Goal: Information Seeking & Learning: Find specific fact

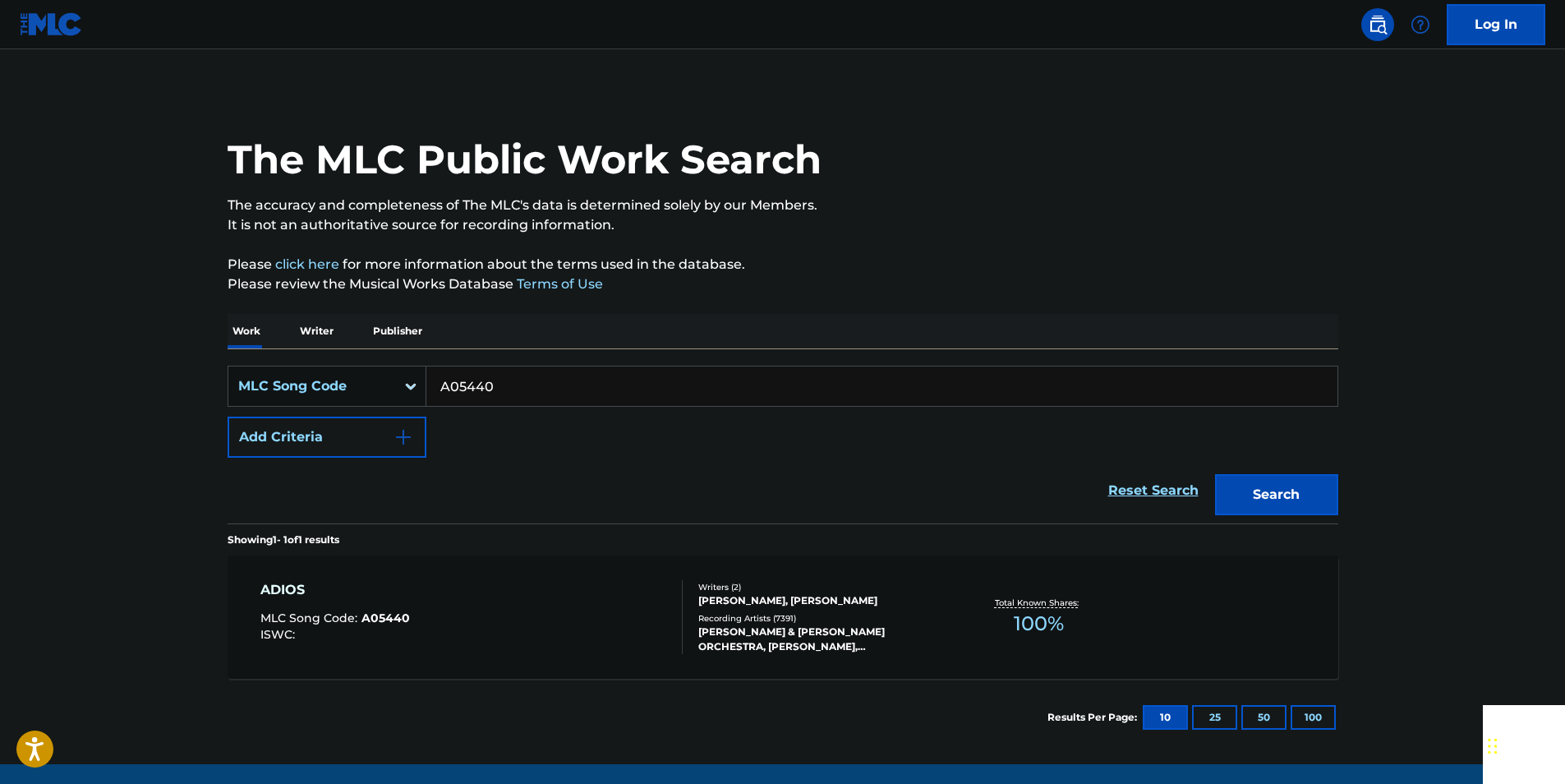
click at [522, 391] on input "A05440" at bounding box center [881, 385] width 911 height 40
click at [1283, 484] on button "Search" at bounding box center [1277, 495] width 123 height 41
click at [562, 377] on input "927406" at bounding box center [881, 385] width 911 height 40
paste input "C81968"
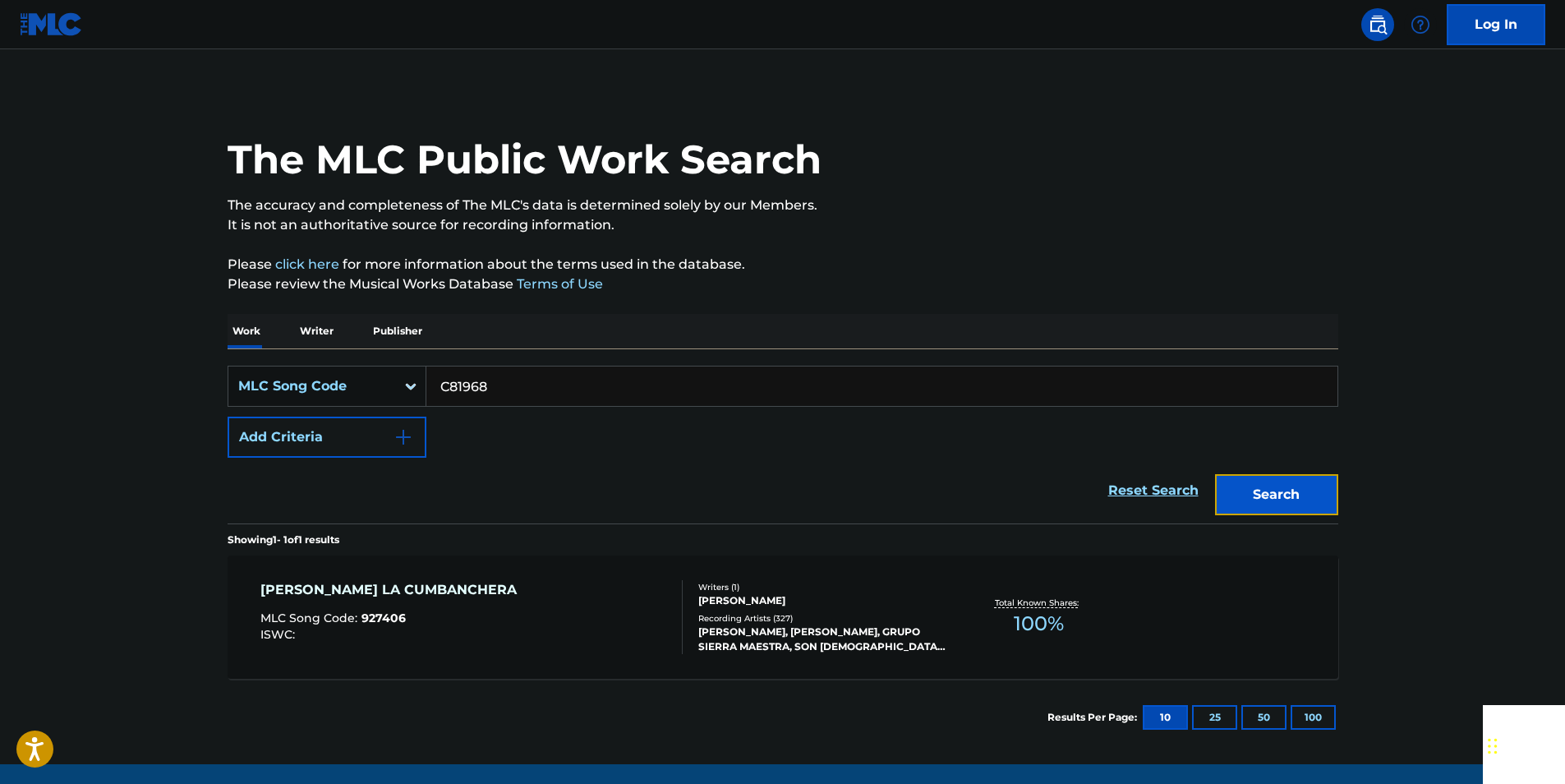
click at [1316, 492] on button "Search" at bounding box center [1277, 495] width 123 height 41
click at [505, 396] on input "C81968" at bounding box center [881, 385] width 911 height 40
paste input "I13686"
click at [1311, 484] on button "Search" at bounding box center [1277, 495] width 123 height 41
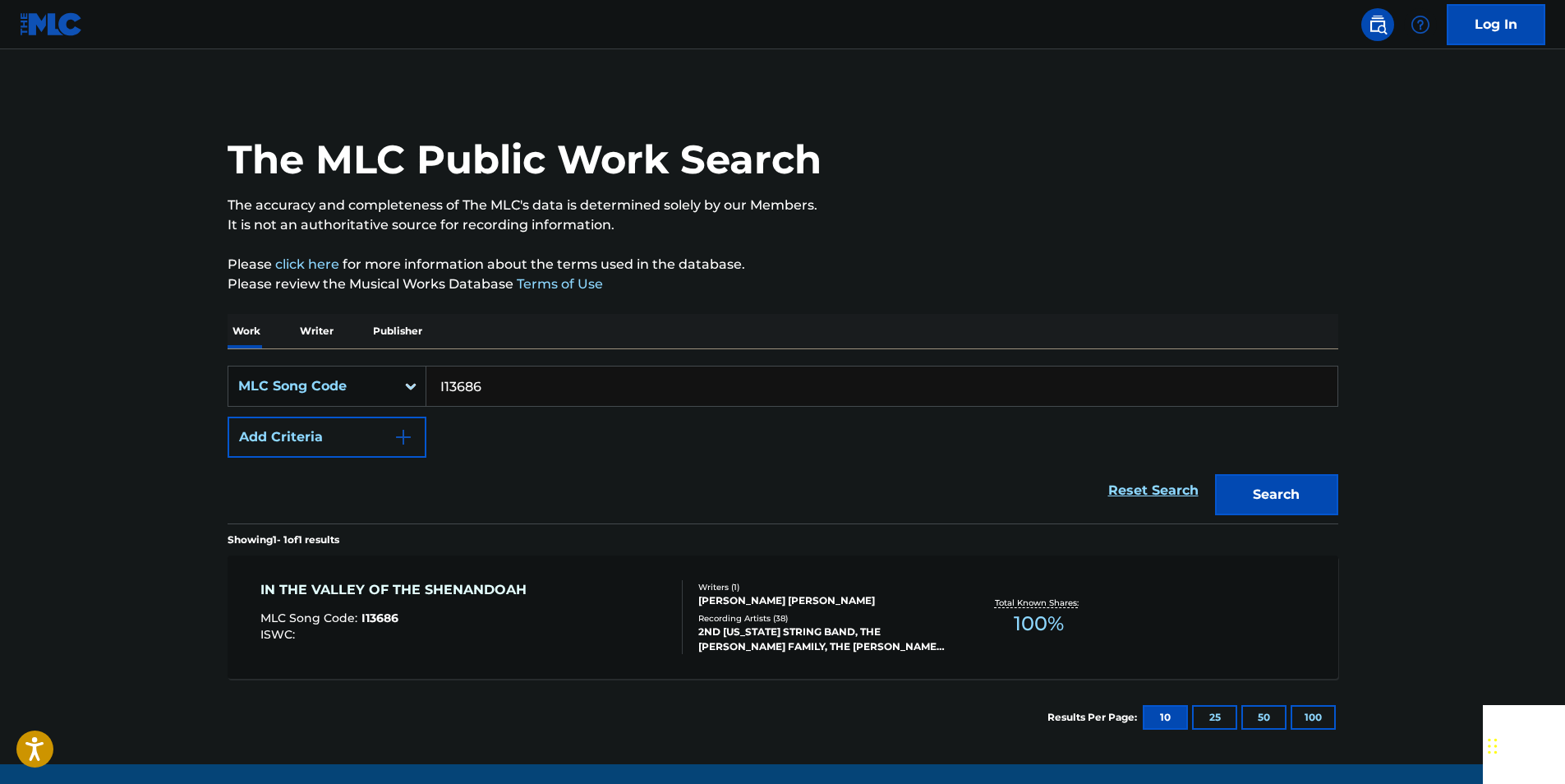
click at [525, 377] on input "I13686" at bounding box center [881, 385] width 911 height 40
paste input "L22380"
click at [1230, 484] on button "Search" at bounding box center [1277, 495] width 123 height 41
click at [505, 388] on input "L22380" at bounding box center [881, 385] width 911 height 40
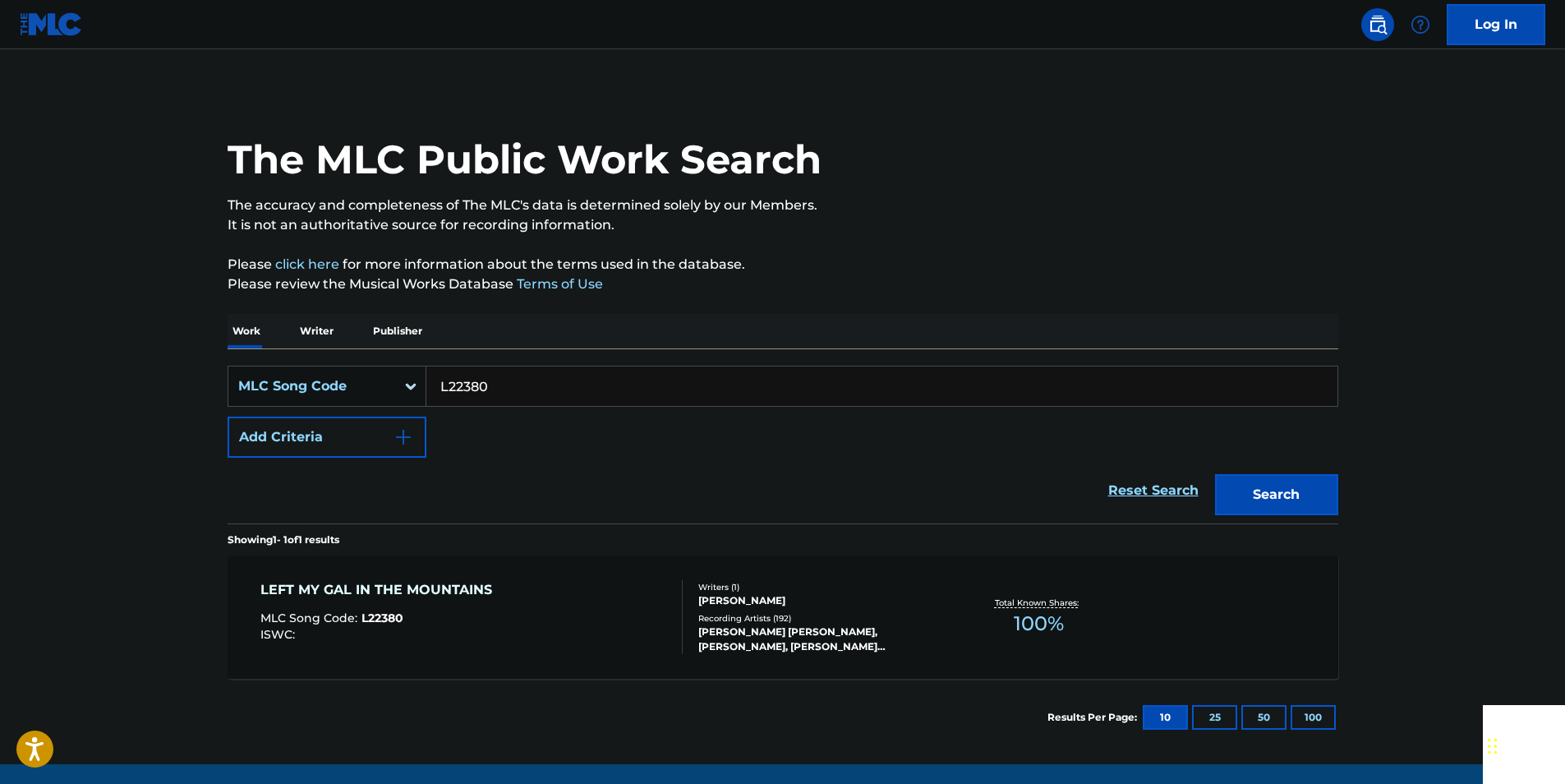
click at [505, 388] on input "L22380" at bounding box center [881, 385] width 911 height 40
paste input "A2635N"
click at [1259, 499] on button "Search" at bounding box center [1277, 495] width 123 height 41
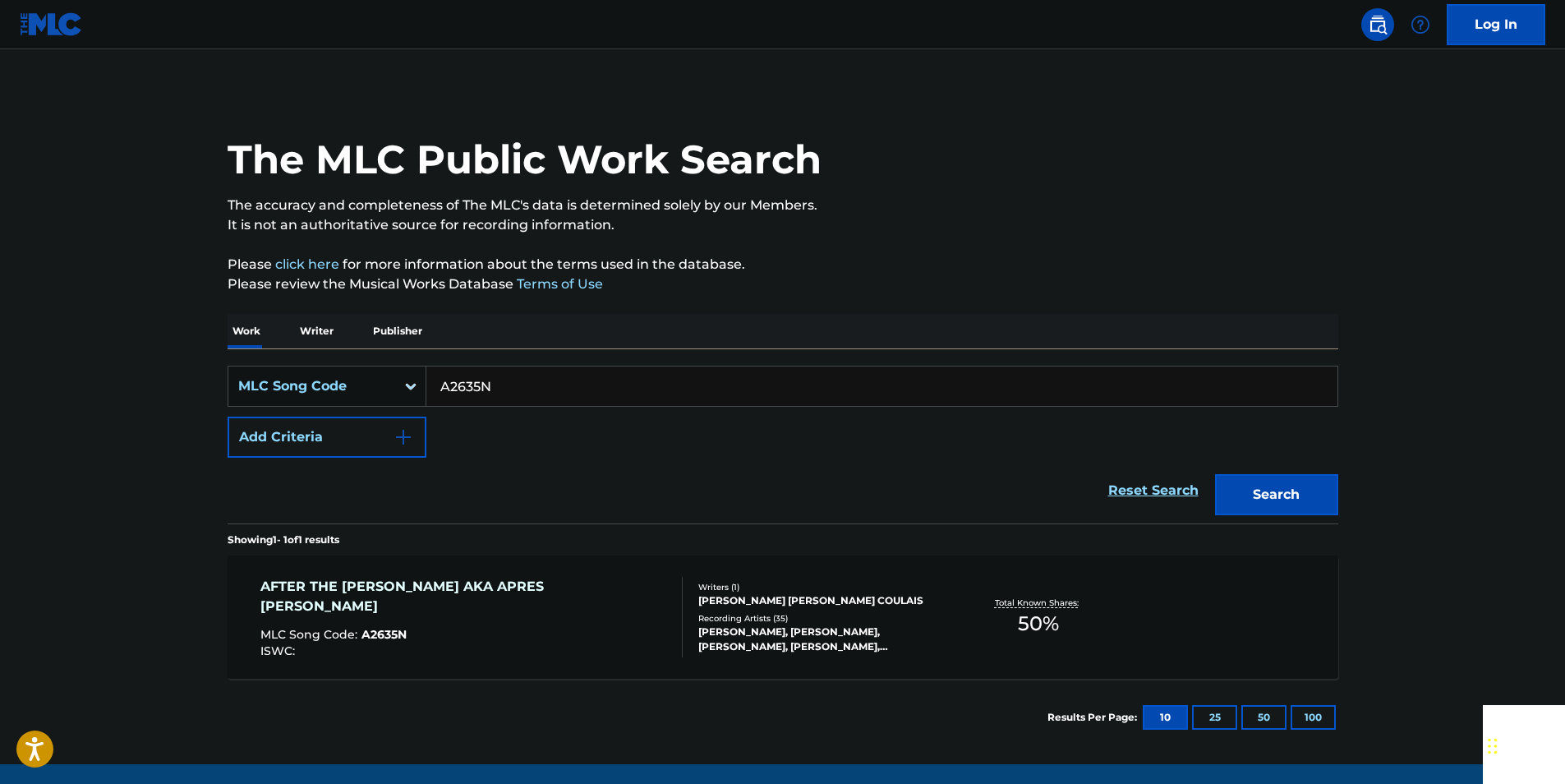
click at [530, 387] on input "A2635N" at bounding box center [881, 385] width 911 height 40
paste input "S08073"
click at [1254, 490] on button "Search" at bounding box center [1277, 495] width 123 height 41
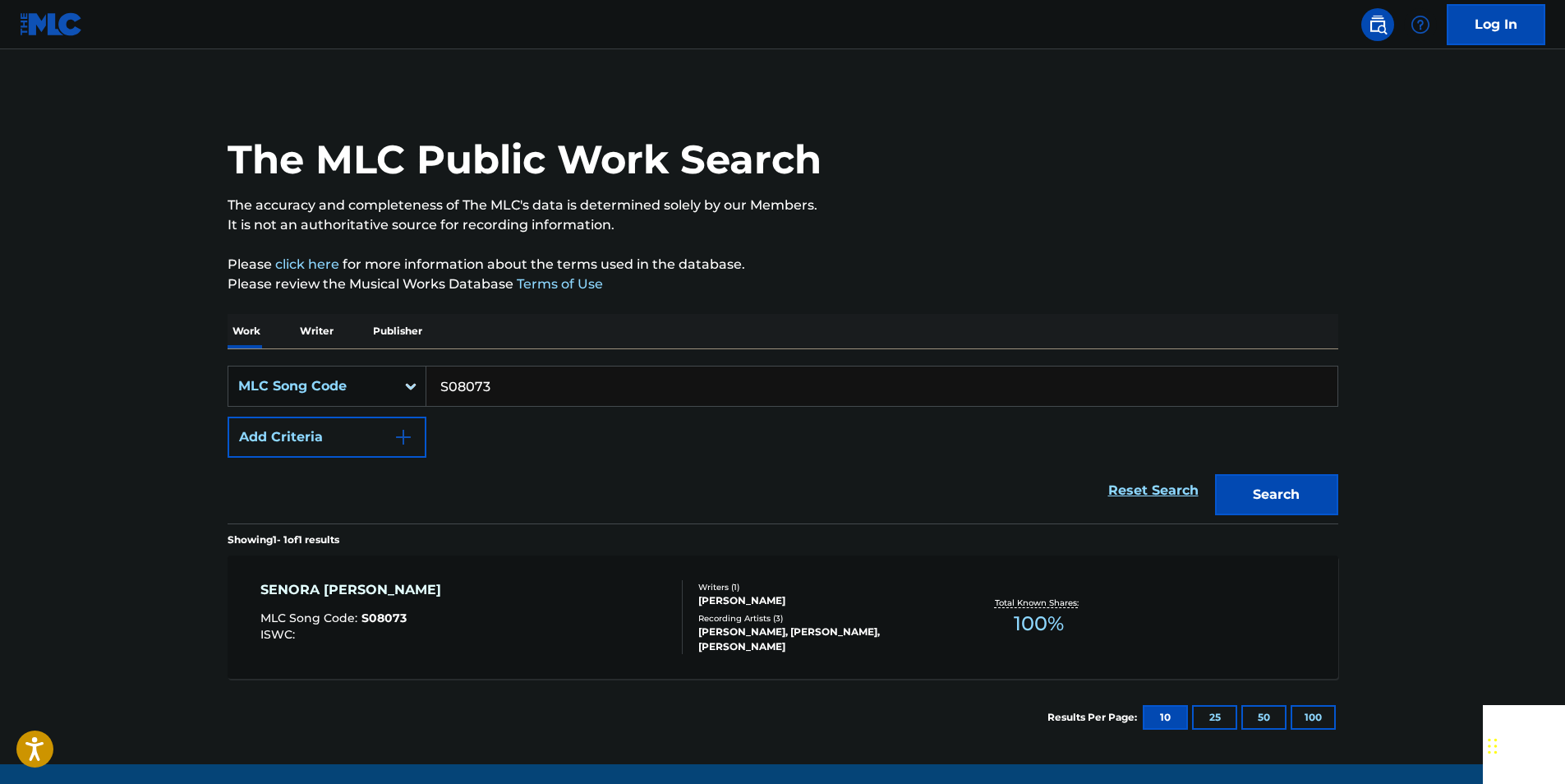
click at [512, 387] on input "S08073" at bounding box center [881, 385] width 911 height 40
paste input "B56217"
click at [1309, 484] on button "Search" at bounding box center [1277, 495] width 123 height 41
click at [488, 373] on input "B56217" at bounding box center [881, 385] width 911 height 40
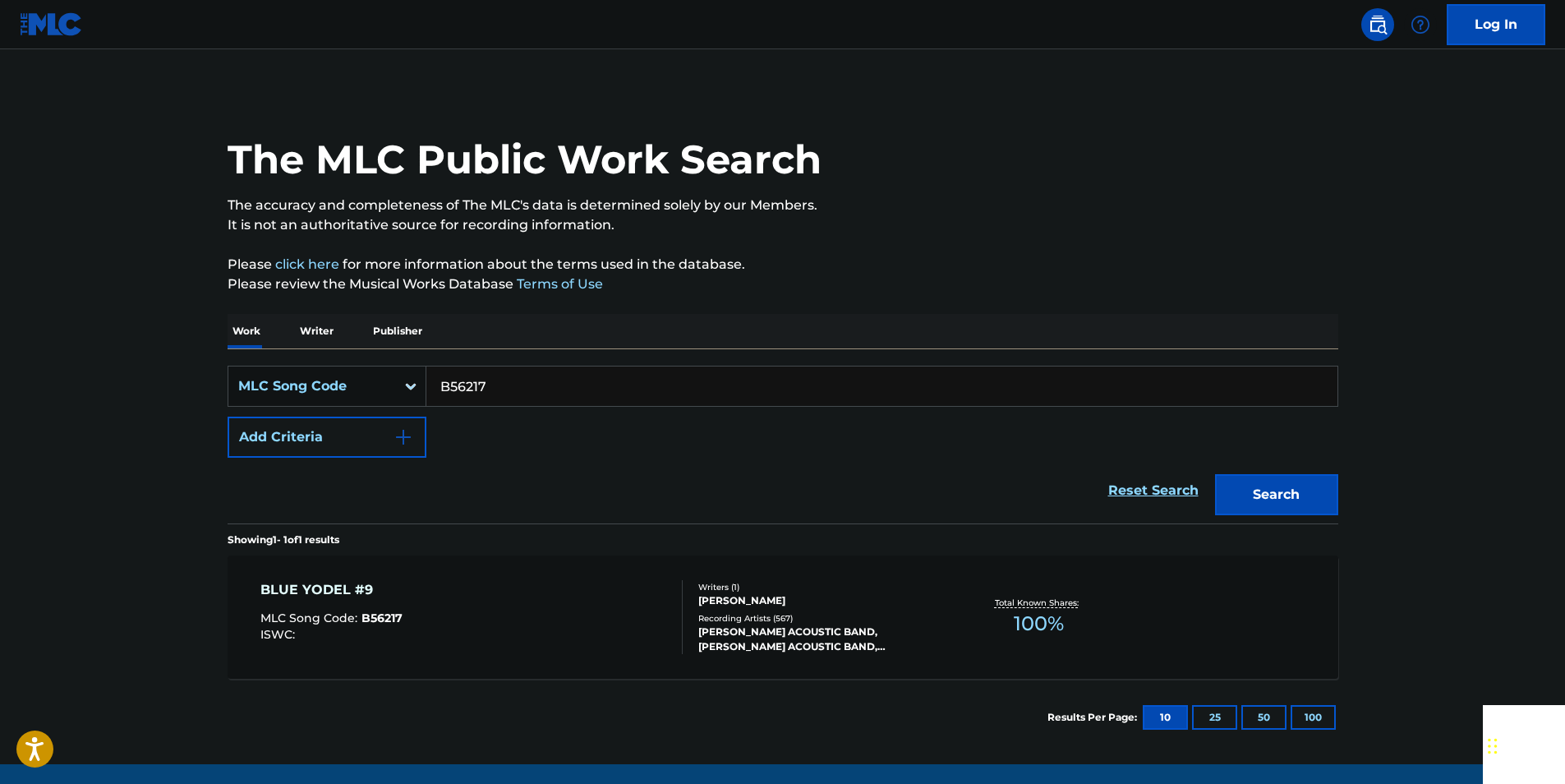
click at [488, 373] on input "B56217" at bounding box center [881, 385] width 911 height 40
paste input "E05428"
click at [1243, 495] on button "Search" at bounding box center [1277, 495] width 123 height 41
click at [509, 391] on input "E05428" at bounding box center [881, 385] width 911 height 40
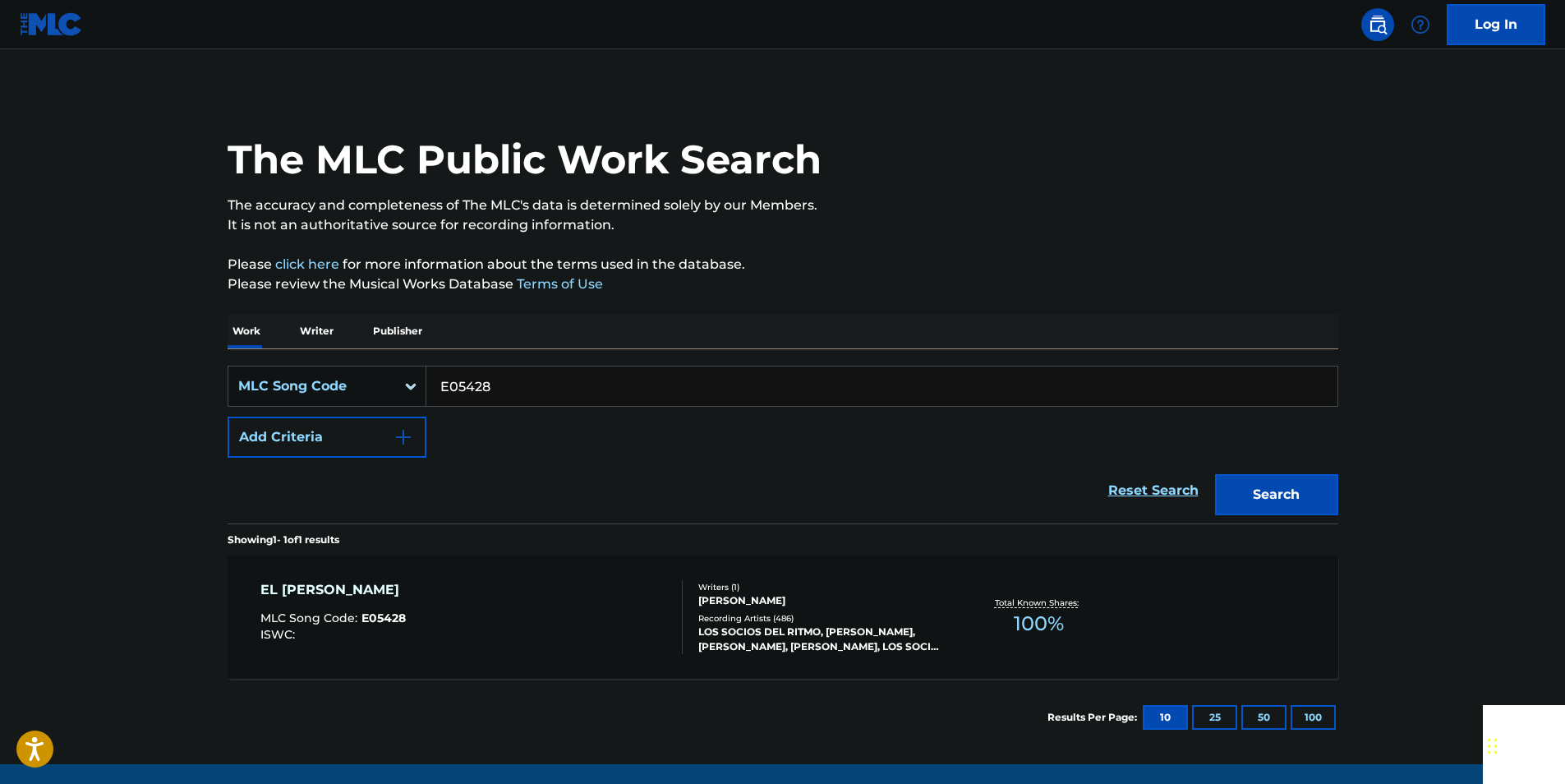
paste input "949004"
click at [1287, 484] on button "Search" at bounding box center [1277, 495] width 123 height 41
click at [533, 376] on input "949004" at bounding box center [881, 385] width 911 height 40
paste input "S1693I"
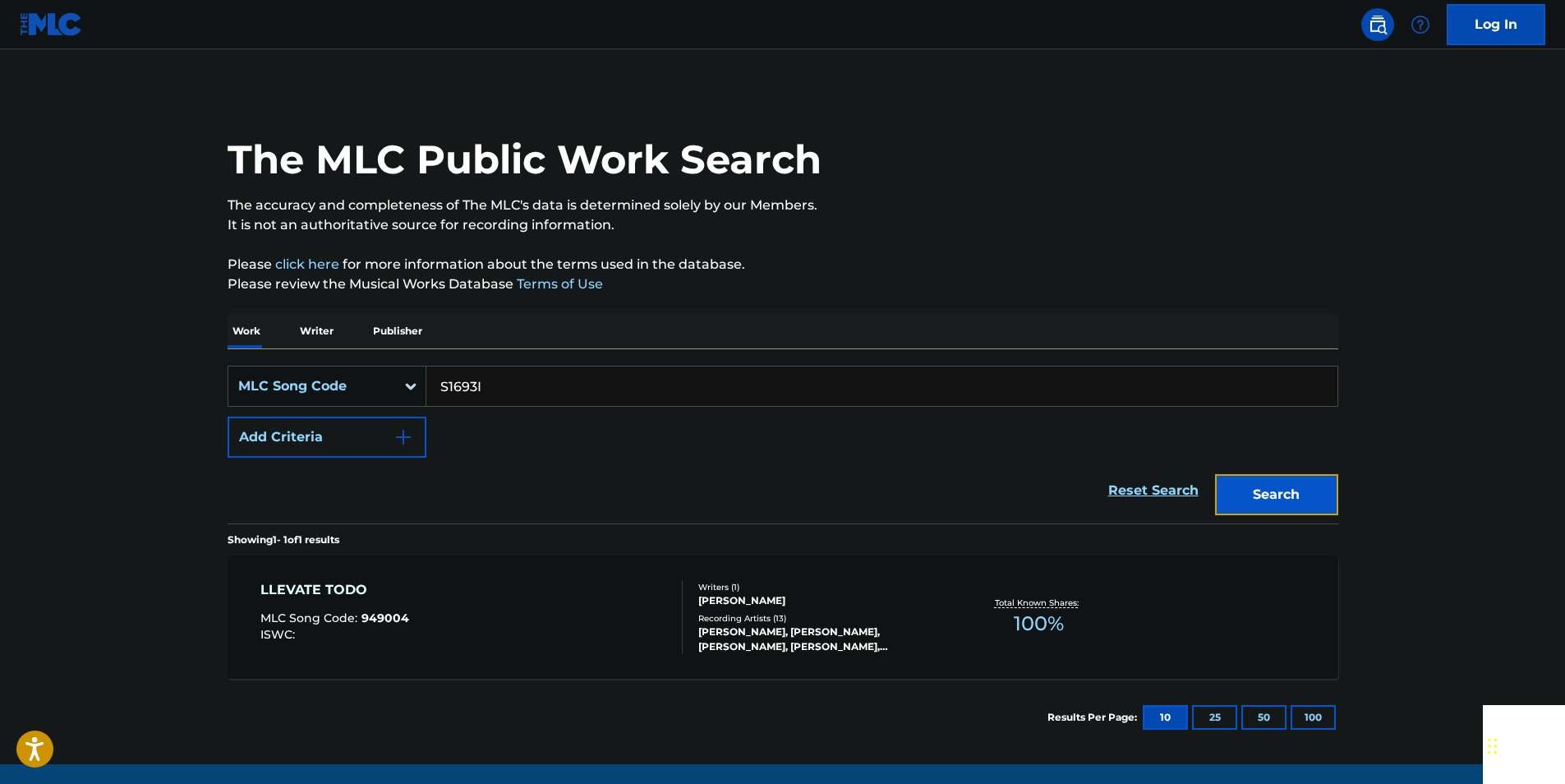
click at [1273, 486] on button "Search" at bounding box center [1277, 495] width 123 height 41
click at [481, 376] on input "S1693I" at bounding box center [881, 385] width 911 height 40
click at [1286, 488] on button "Search" at bounding box center [1277, 495] width 123 height 41
click at [546, 389] on input "S1693I" at bounding box center [881, 385] width 911 height 40
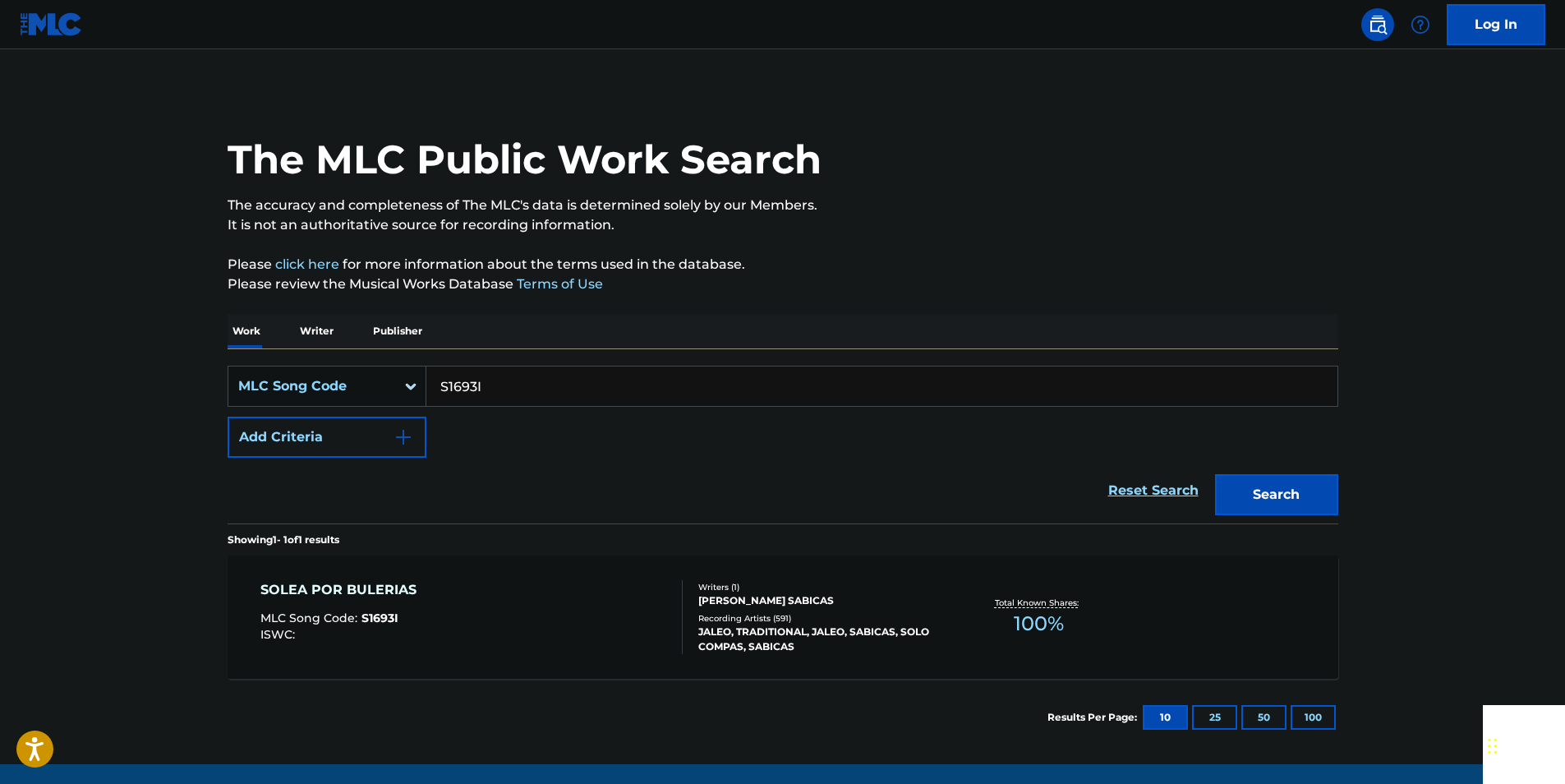
drag, startPoint x: 546, startPoint y: 389, endPoint x: 478, endPoint y: 392, distance: 68.1
click at [541, 391] on input "S1693I" at bounding box center [881, 385] width 911 height 40
paste input "B23660"
drag, startPoint x: 1324, startPoint y: 487, endPoint x: 707, endPoint y: 207, distance: 677.6
click at [1323, 487] on button "Search" at bounding box center [1277, 495] width 123 height 41
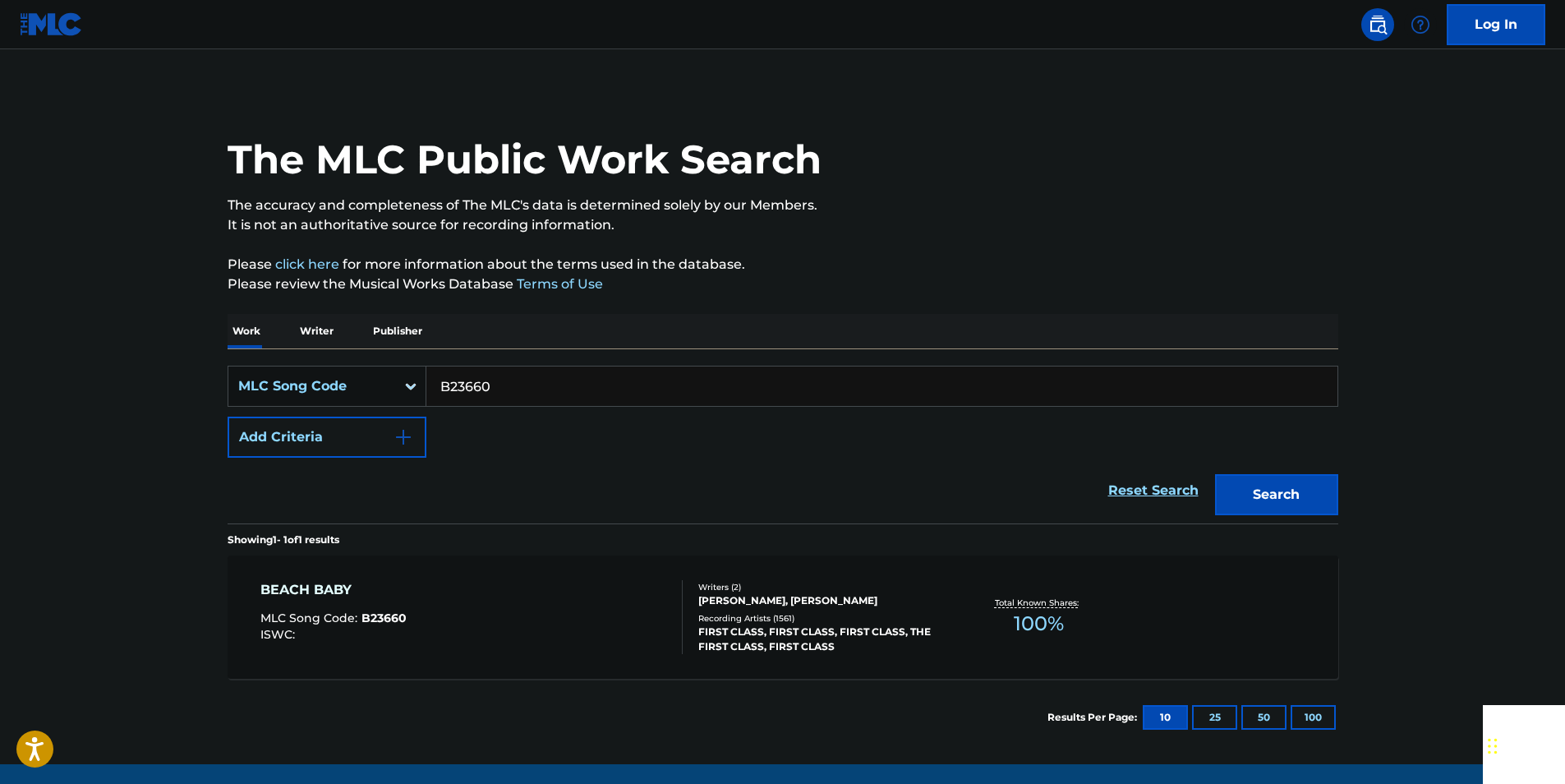
click at [519, 385] on input "B23660" at bounding box center [881, 385] width 911 height 40
paste input "G1448I"
click at [1260, 484] on button "Search" at bounding box center [1277, 495] width 123 height 41
click at [503, 378] on input "G1448I" at bounding box center [881, 385] width 911 height 40
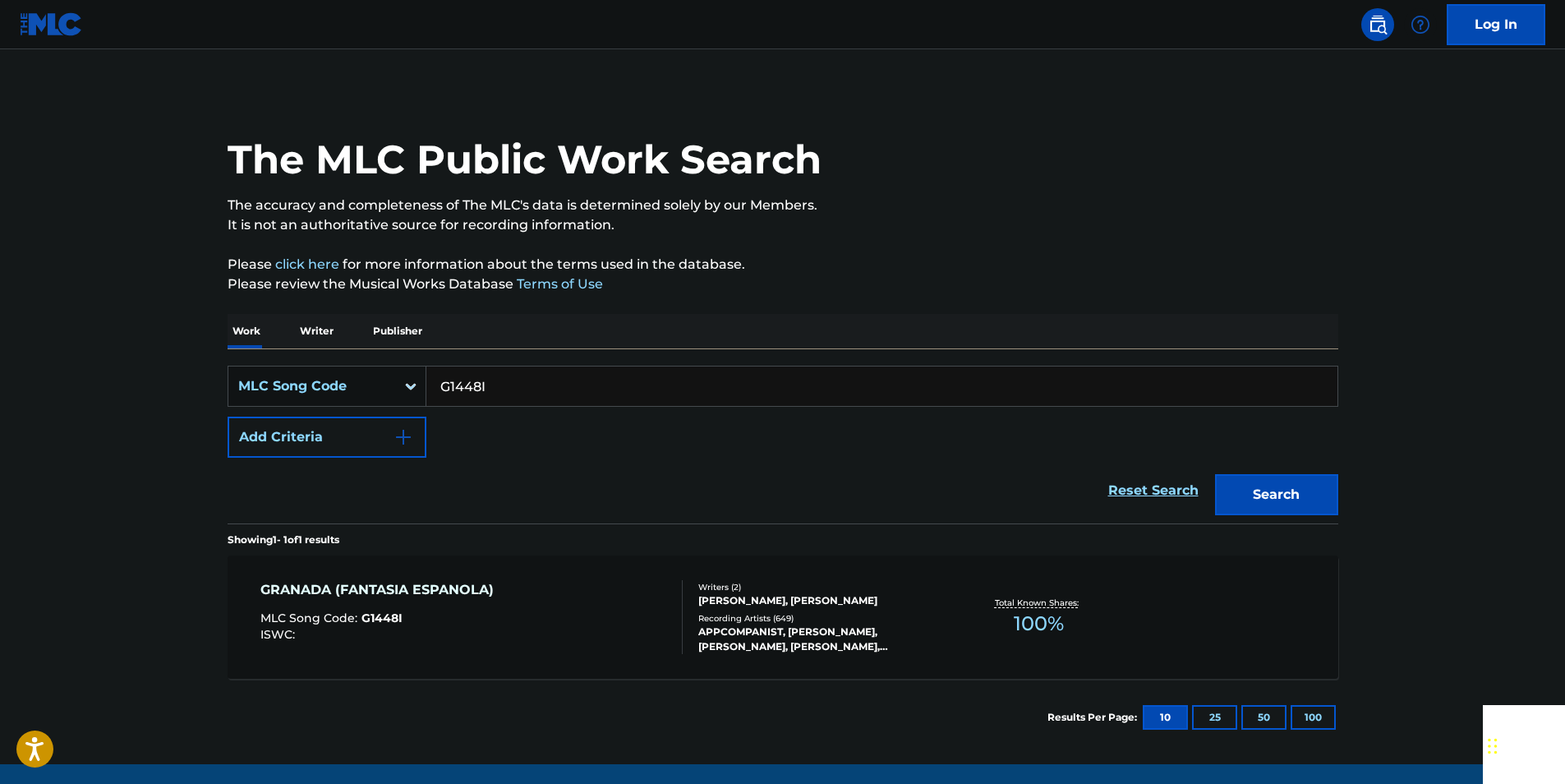
click at [503, 378] on input "G1448I" at bounding box center [881, 385] width 911 height 40
paste input "974411"
click at [1276, 484] on button "Search" at bounding box center [1277, 495] width 123 height 41
click at [528, 380] on input "974411" at bounding box center [881, 385] width 911 height 40
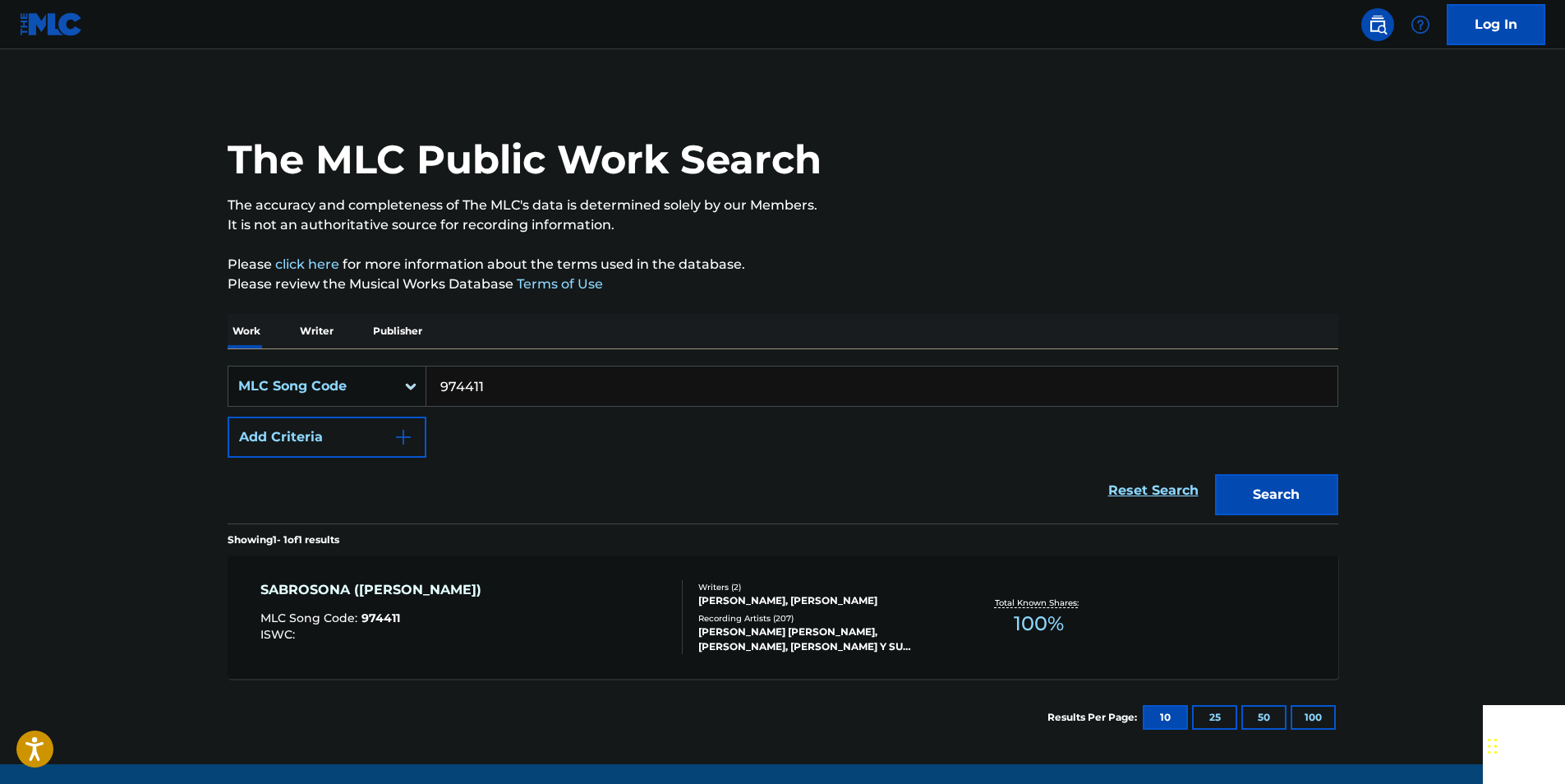
paste input "M12100"
type input "M12100"
click at [1286, 497] on button "Search" at bounding box center [1277, 495] width 123 height 41
